Goal: Find specific page/section: Find specific page/section

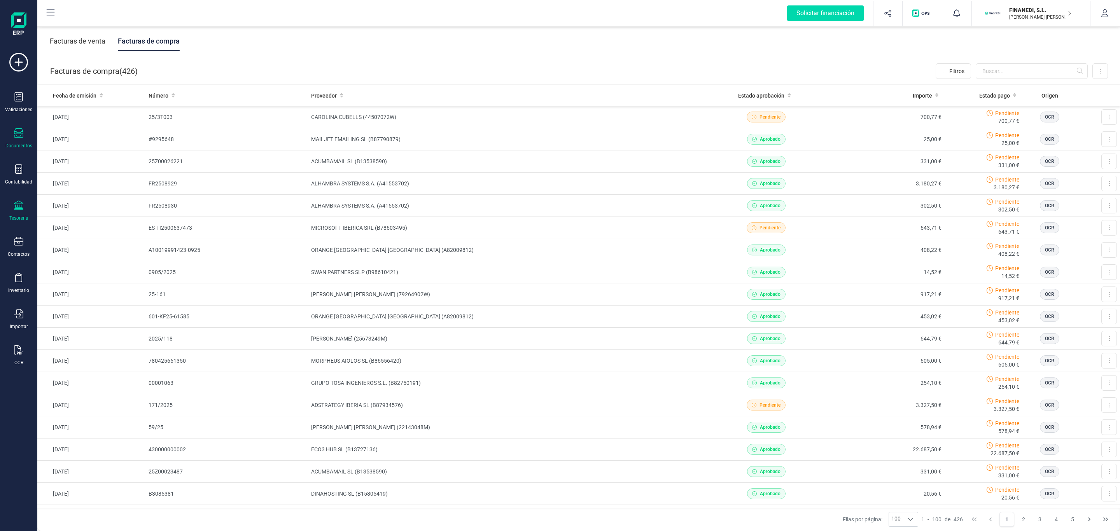
click at [21, 209] on icon at bounding box center [18, 205] width 9 height 9
click at [294, 46] on div "Facturas de venta Facturas de compra" at bounding box center [578, 41] width 1082 height 33
click at [12, 213] on div "Tesorería" at bounding box center [18, 211] width 31 height 21
click at [86, 167] on div at bounding box center [91, 166] width 14 height 3
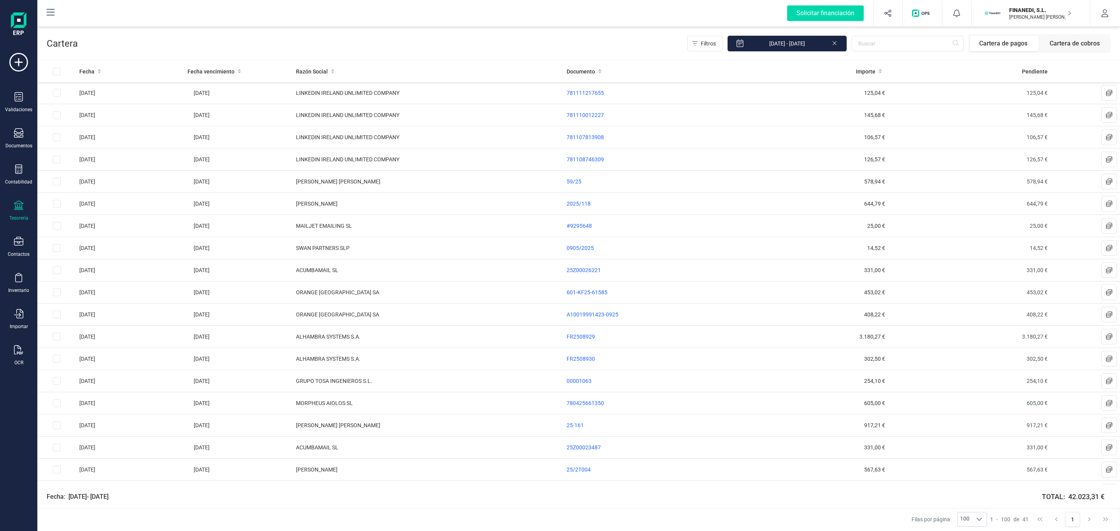
click at [378, 39] on div "Filtros [DATE] - [DATE] Cartera de pagos Cartera de cobros" at bounding box center [594, 43] width 1033 height 19
click at [1058, 41] on span "Cartera de cobros" at bounding box center [1074, 44] width 69 height 16
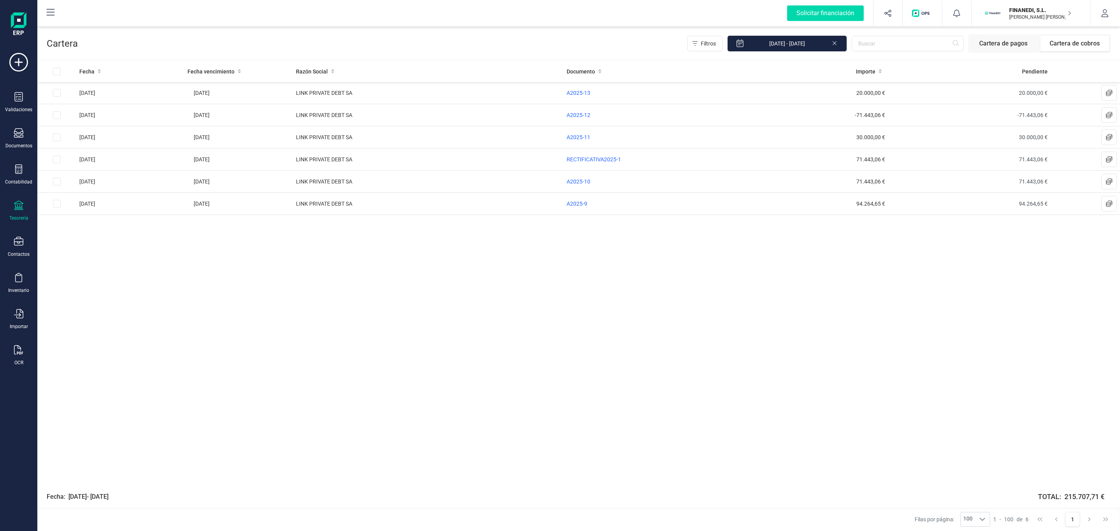
click at [1009, 40] on span "Cartera de pagos" at bounding box center [1004, 44] width 69 height 16
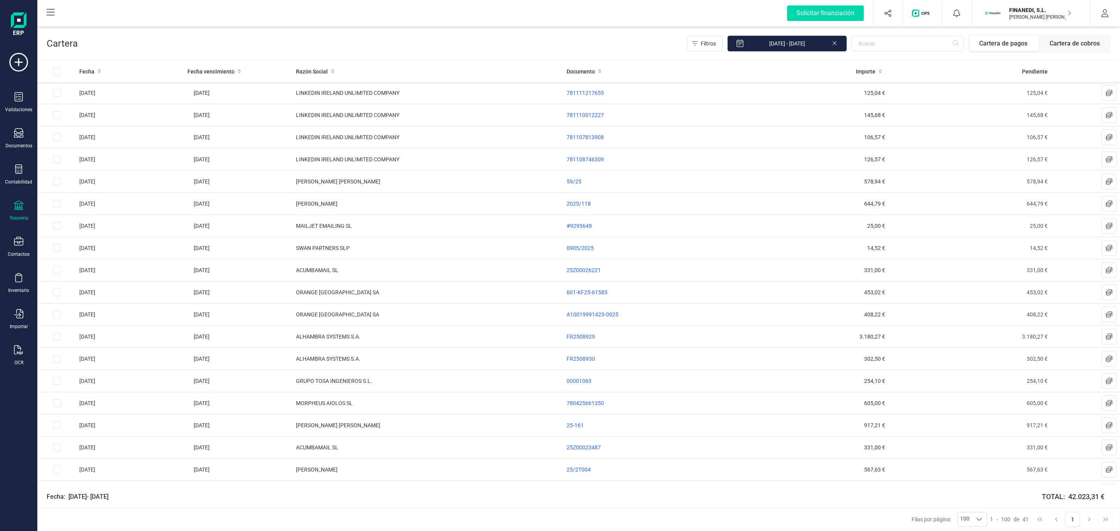
click at [1050, 41] on span "Cartera de cobros" at bounding box center [1074, 44] width 69 height 16
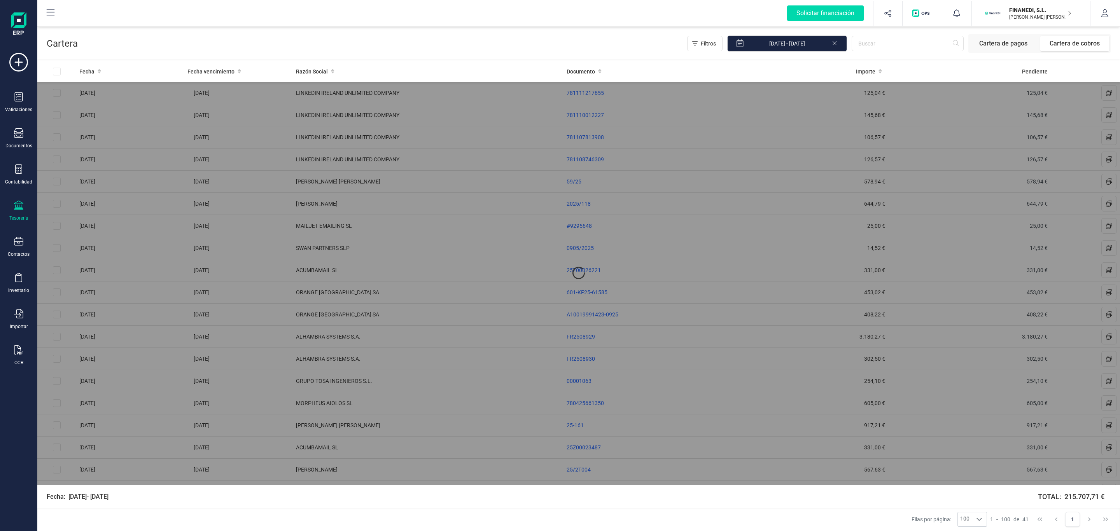
click at [1011, 44] on span "Cartera de pagos" at bounding box center [1004, 44] width 69 height 16
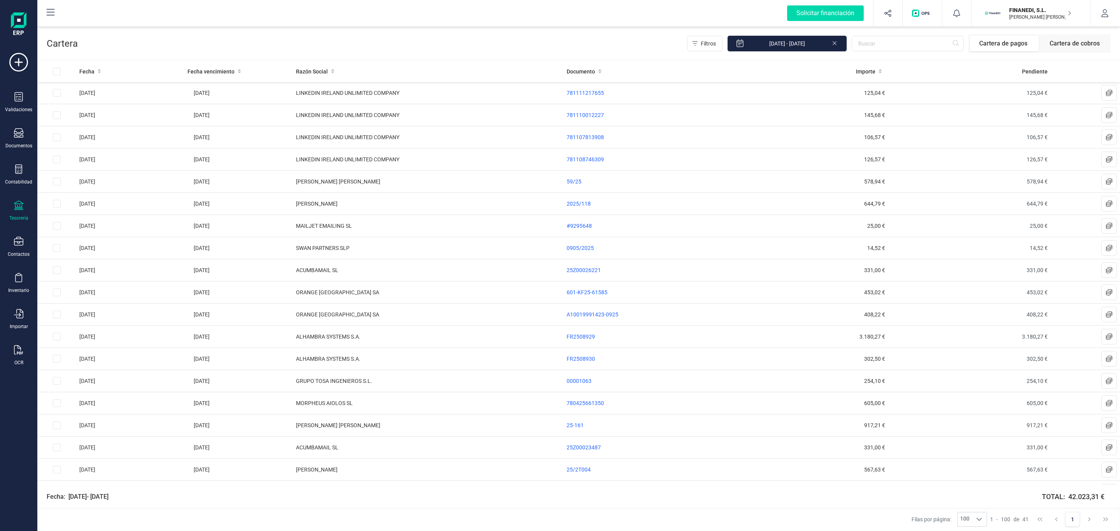
click at [1058, 44] on span "Cartera de cobros" at bounding box center [1074, 44] width 69 height 16
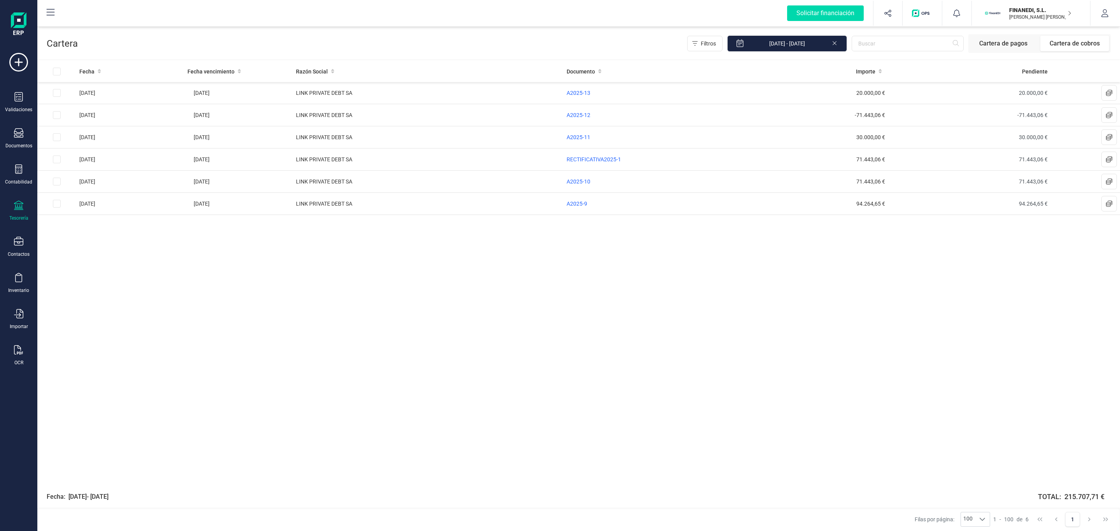
click at [1009, 44] on span "Cartera de pagos" at bounding box center [1004, 44] width 69 height 16
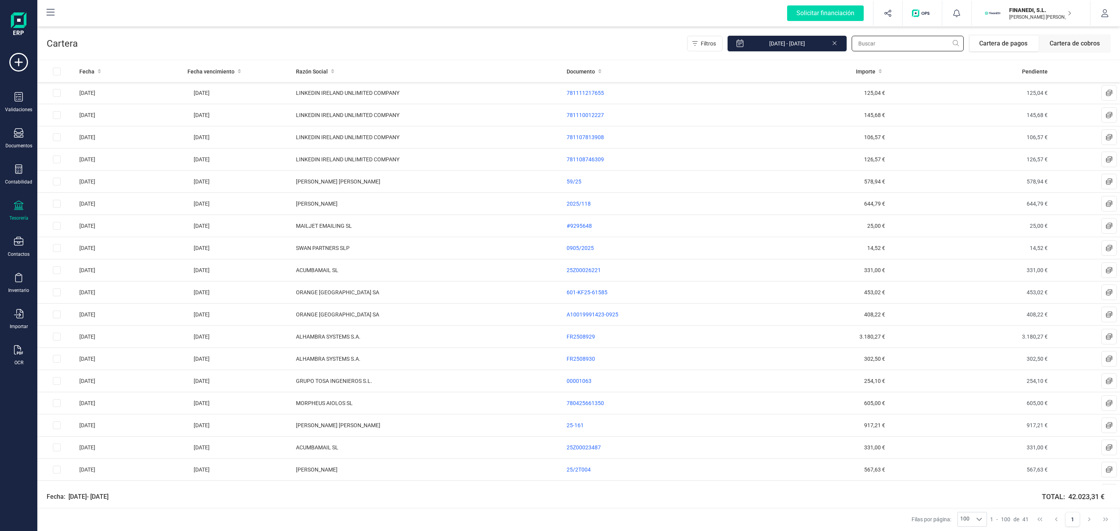
click at [864, 42] on input "text" at bounding box center [908, 44] width 112 height 16
type input "EC"
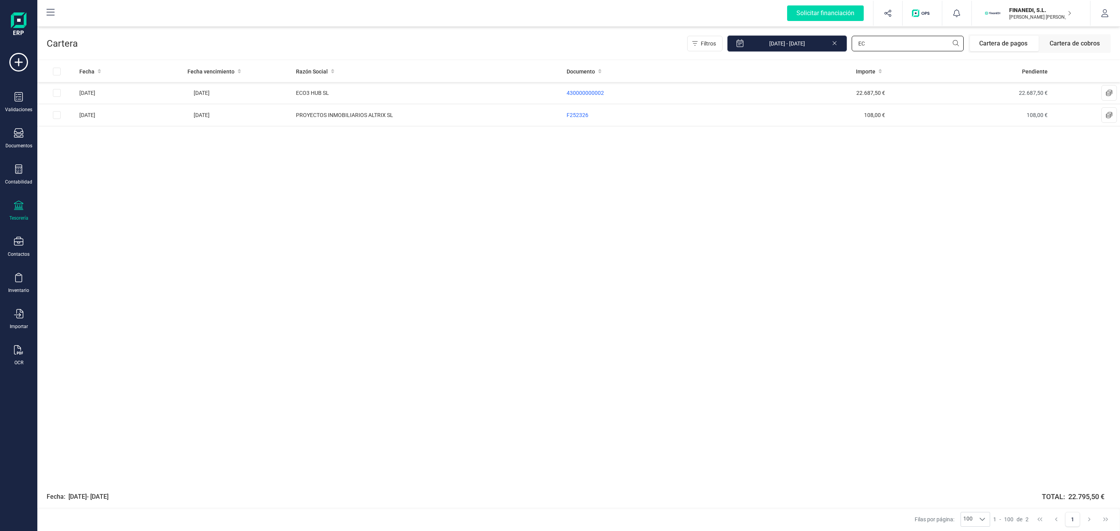
drag, startPoint x: 868, startPoint y: 42, endPoint x: 811, endPoint y: 37, distance: 57.8
click at [811, 37] on div "Filtros [DATE] - [DATE] EC Cartera de pagos Cartera de cobros" at bounding box center [898, 43] width 423 height 19
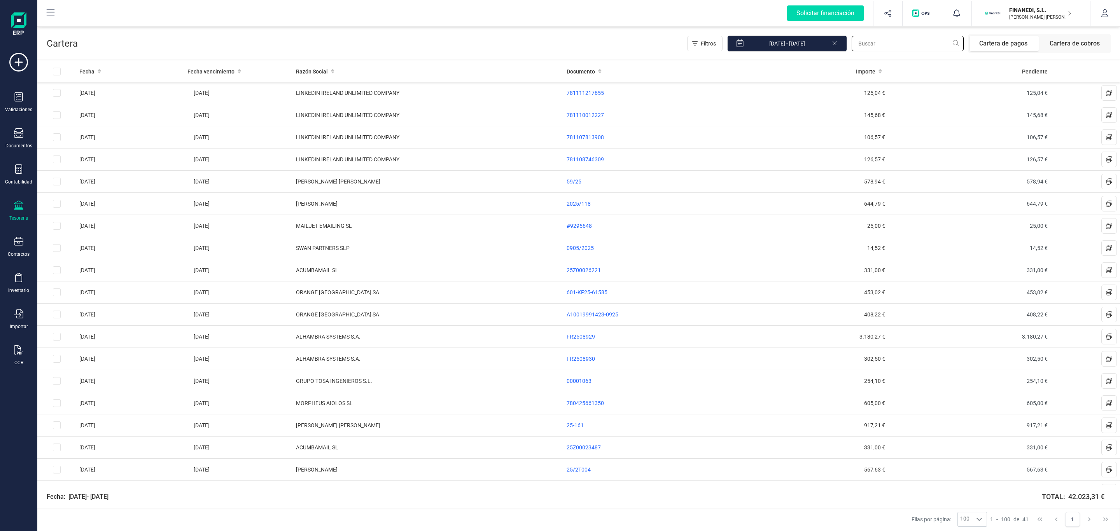
click at [903, 45] on input "text" at bounding box center [908, 44] width 112 height 16
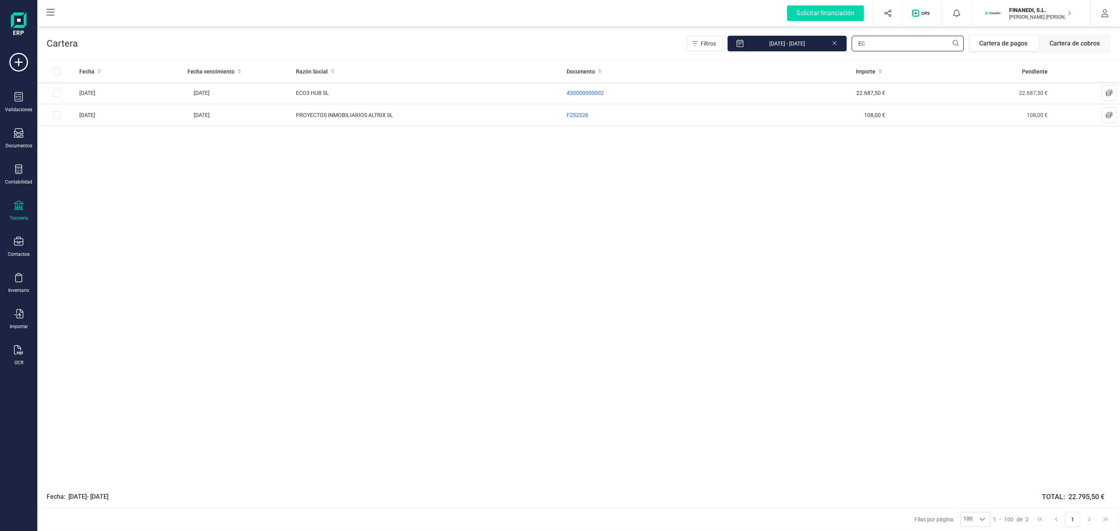
type input "ECO"
drag, startPoint x: 909, startPoint y: 47, endPoint x: 755, endPoint y: 47, distance: 154.4
click at [755, 47] on div "Filtros [DATE] - [DATE] ECO Cartera de pagos Cartera de cobros" at bounding box center [898, 43] width 423 height 19
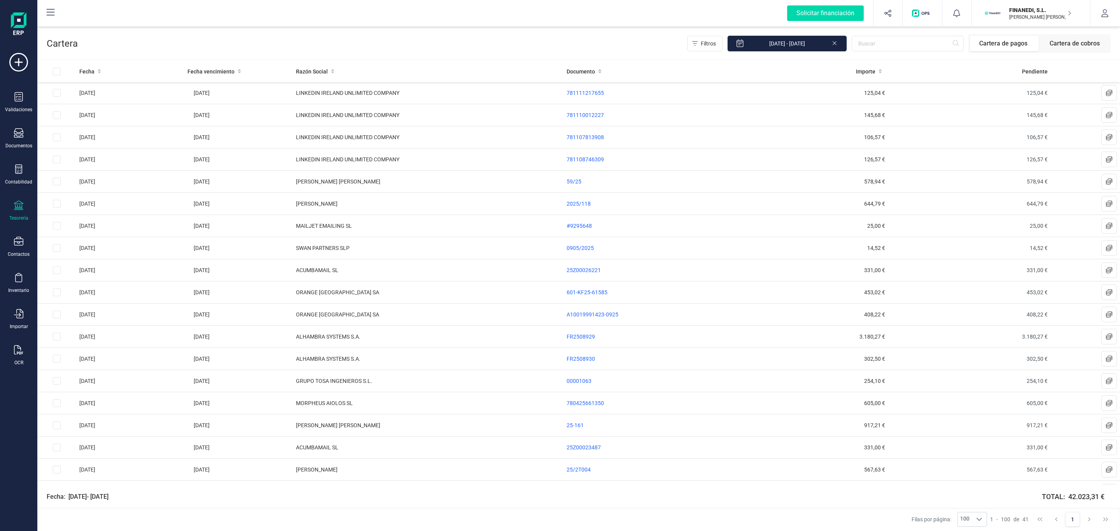
click at [494, 52] on div "Filtros [DATE] - [DATE] Cartera de pagos Cartera de cobros" at bounding box center [594, 43] width 1033 height 19
click at [12, 208] on div "Tesorería" at bounding box center [18, 211] width 31 height 21
click at [309, 41] on div "Filtros [DATE] - [DATE] Cartera de pagos Cartera de cobros" at bounding box center [594, 43] width 1033 height 19
click at [15, 201] on icon at bounding box center [18, 205] width 9 height 9
click at [337, 35] on div "Filtros [DATE] - [DATE] Cartera de pagos Cartera de cobros" at bounding box center [594, 43] width 1033 height 19
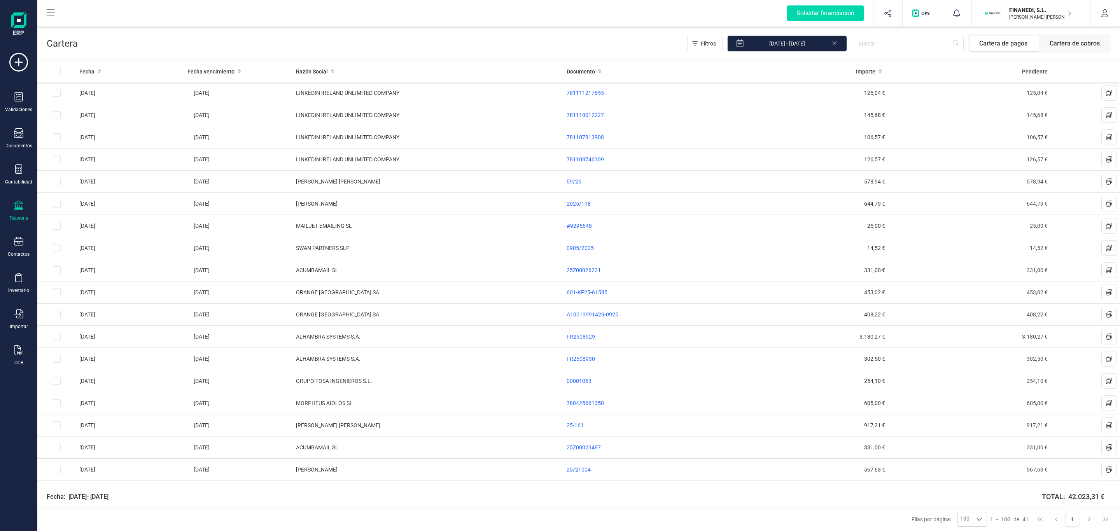
click at [1048, 42] on span "Cartera de cobros" at bounding box center [1074, 44] width 69 height 16
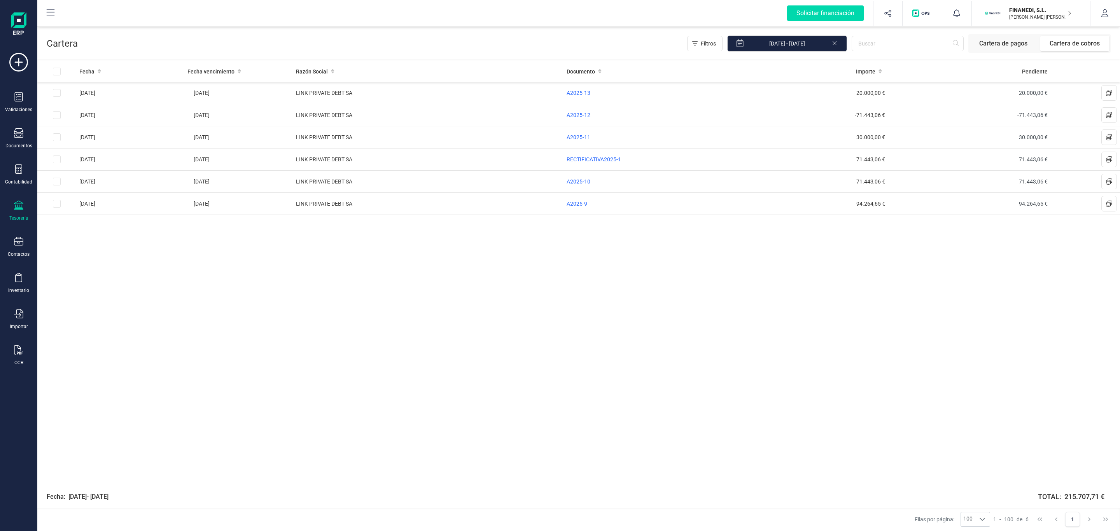
click at [1004, 40] on span "Cartera de pagos" at bounding box center [1004, 44] width 69 height 16
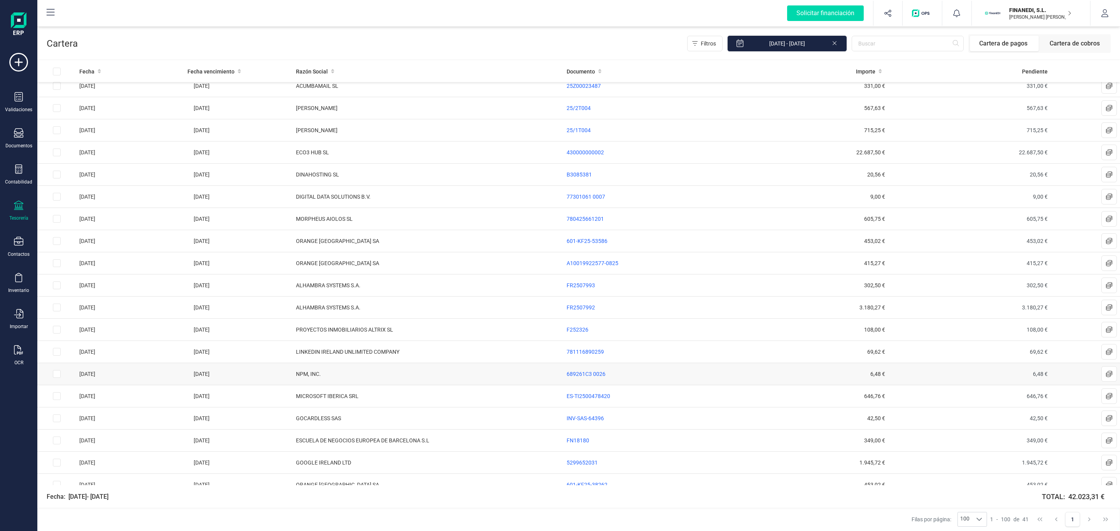
scroll to position [512, 0]
